Goal: Information Seeking & Learning: Learn about a topic

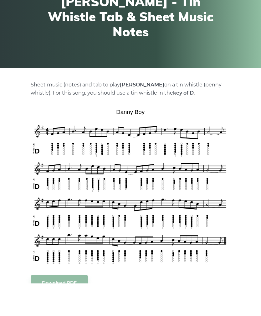
scroll to position [78, 0]
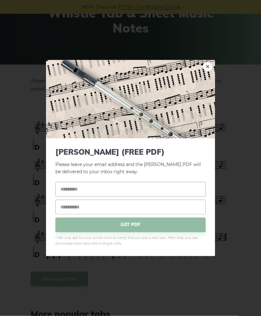
scroll to position [78, 0]
click at [204, 71] on link "×" at bounding box center [207, 66] width 9 height 9
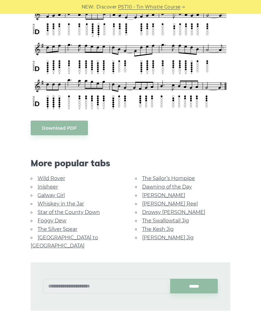
scroll to position [236, 0]
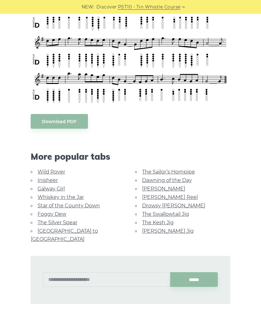
click at [180, 169] on link "The Sailor’s Hornpipe" at bounding box center [168, 172] width 53 height 6
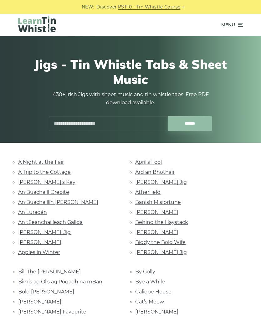
click at [236, 27] on span "Menu" at bounding box center [233, 25] width 22 height 16
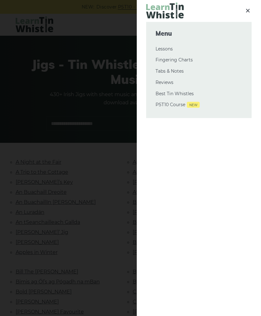
click at [248, 12] on icon at bounding box center [248, 11] width 8 height 8
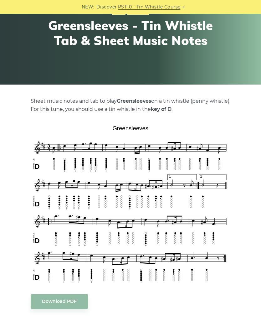
scroll to position [58, 0]
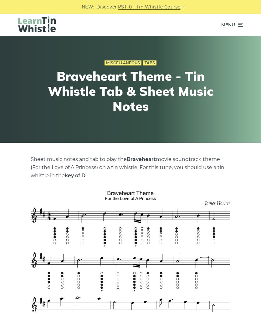
scroll to position [32, 0]
